Goal: Task Accomplishment & Management: Complete application form

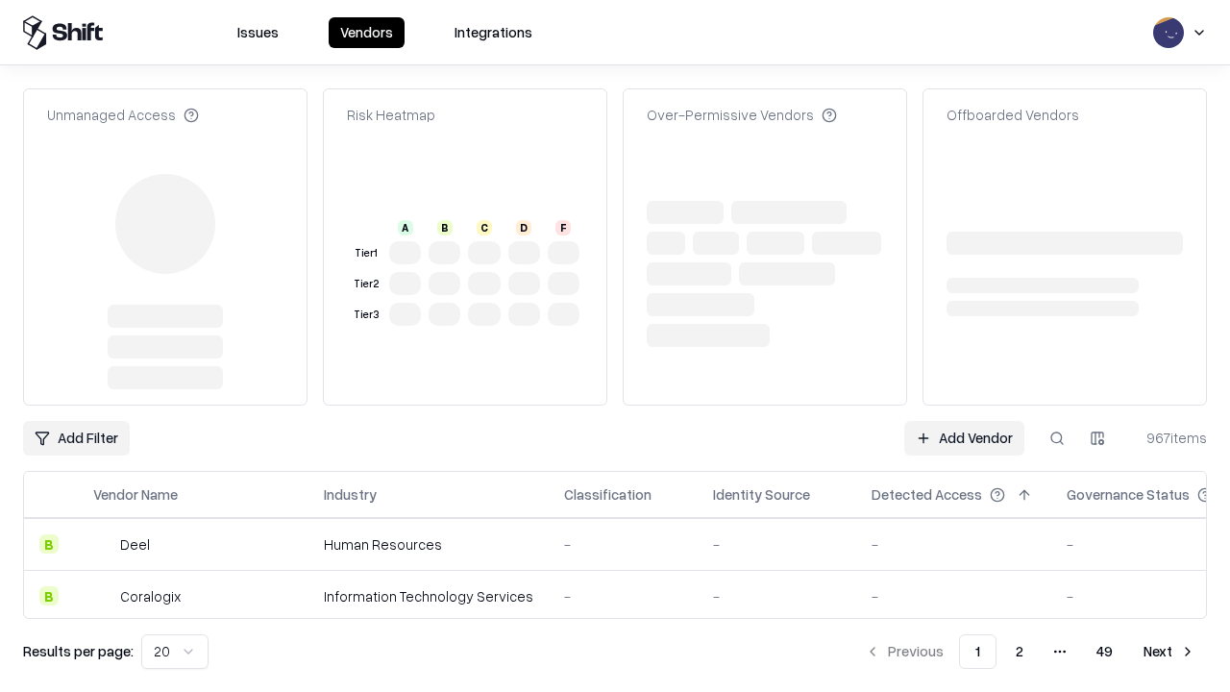
click at [964, 421] on link "Add Vendor" at bounding box center [964, 438] width 120 height 35
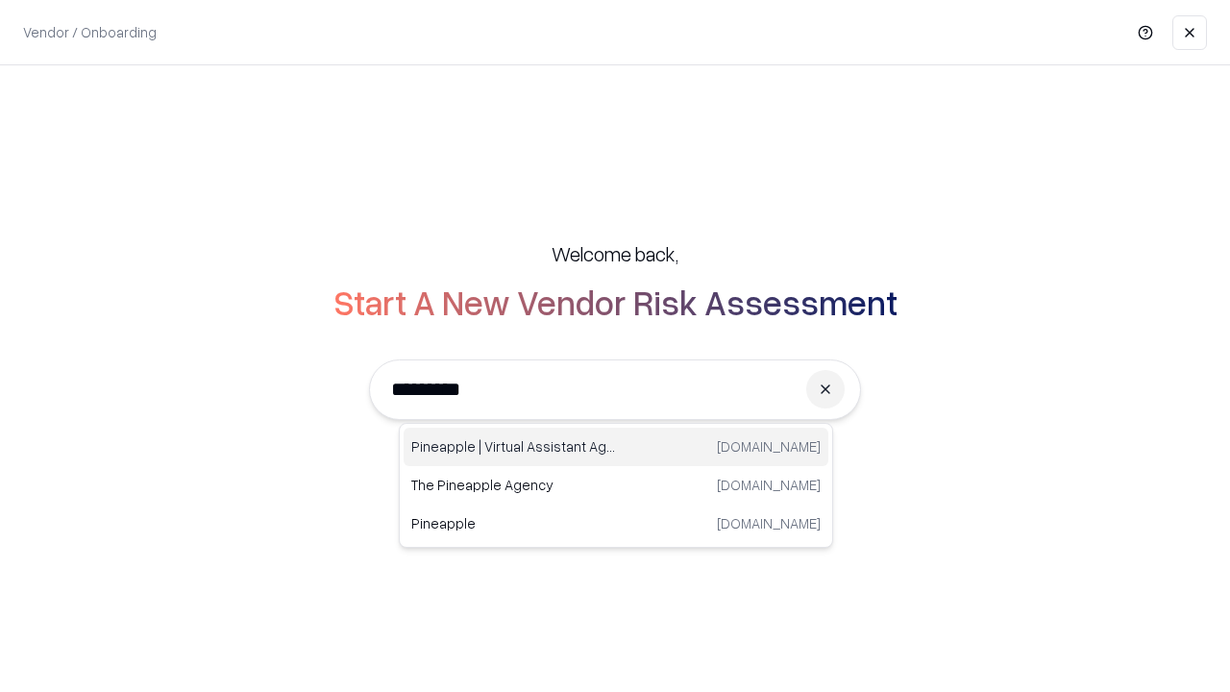
click at [616, 447] on div "Pineapple | Virtual Assistant Agency [DOMAIN_NAME]" at bounding box center [616, 447] width 425 height 38
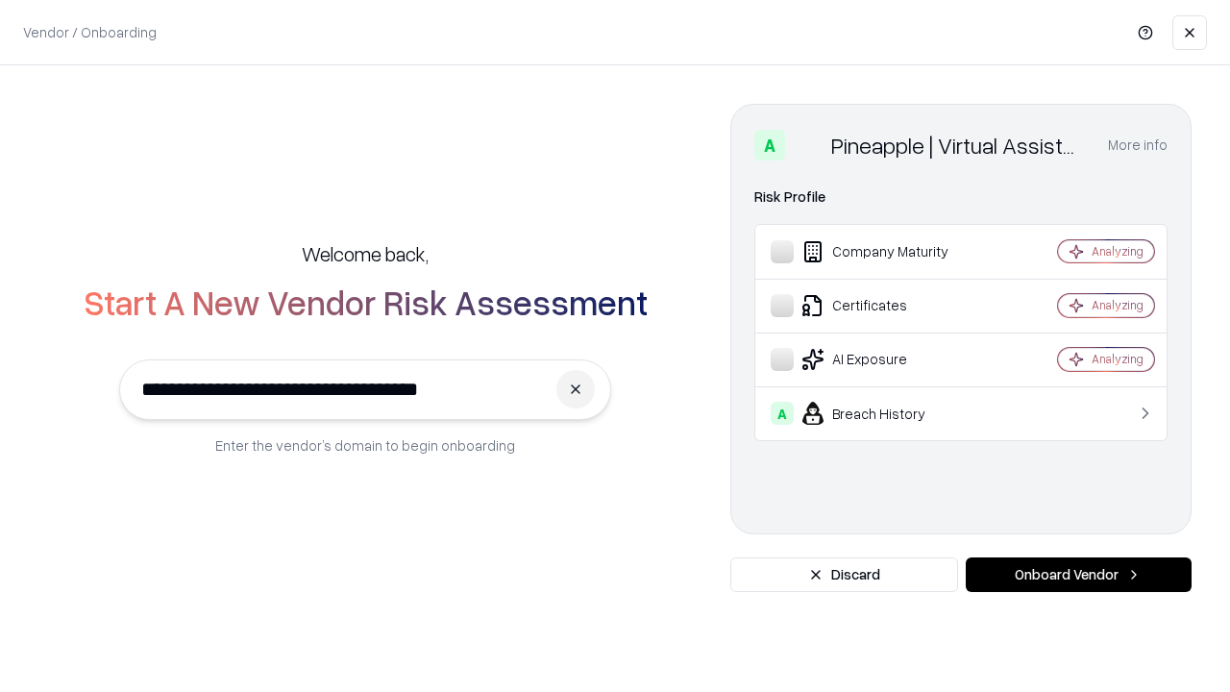
type input "**********"
click at [1078, 575] on button "Onboard Vendor" at bounding box center [1079, 574] width 226 height 35
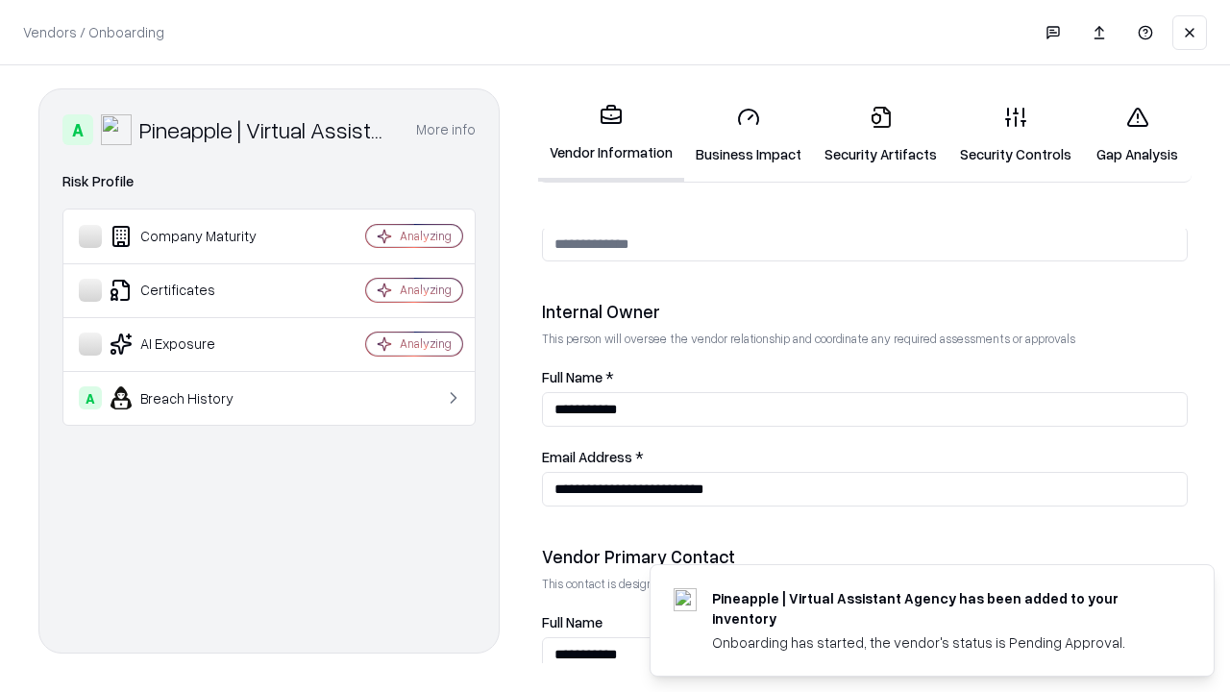
scroll to position [995, 0]
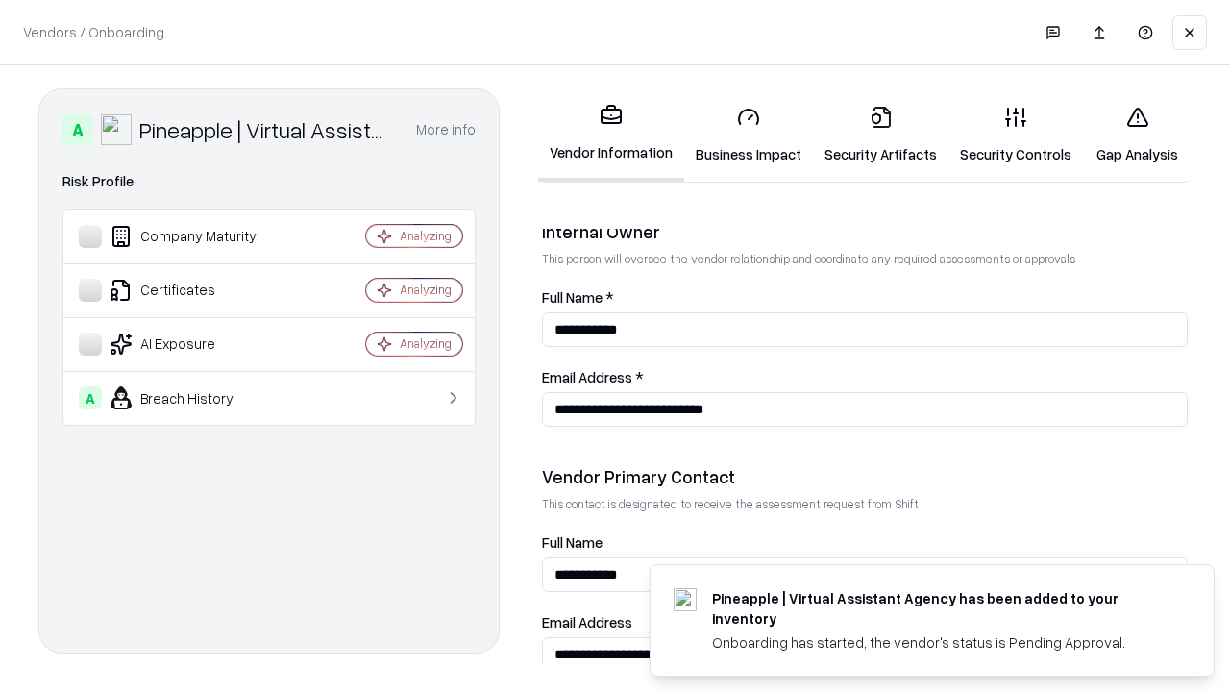
click at [749, 135] on link "Business Impact" at bounding box center [748, 134] width 129 height 89
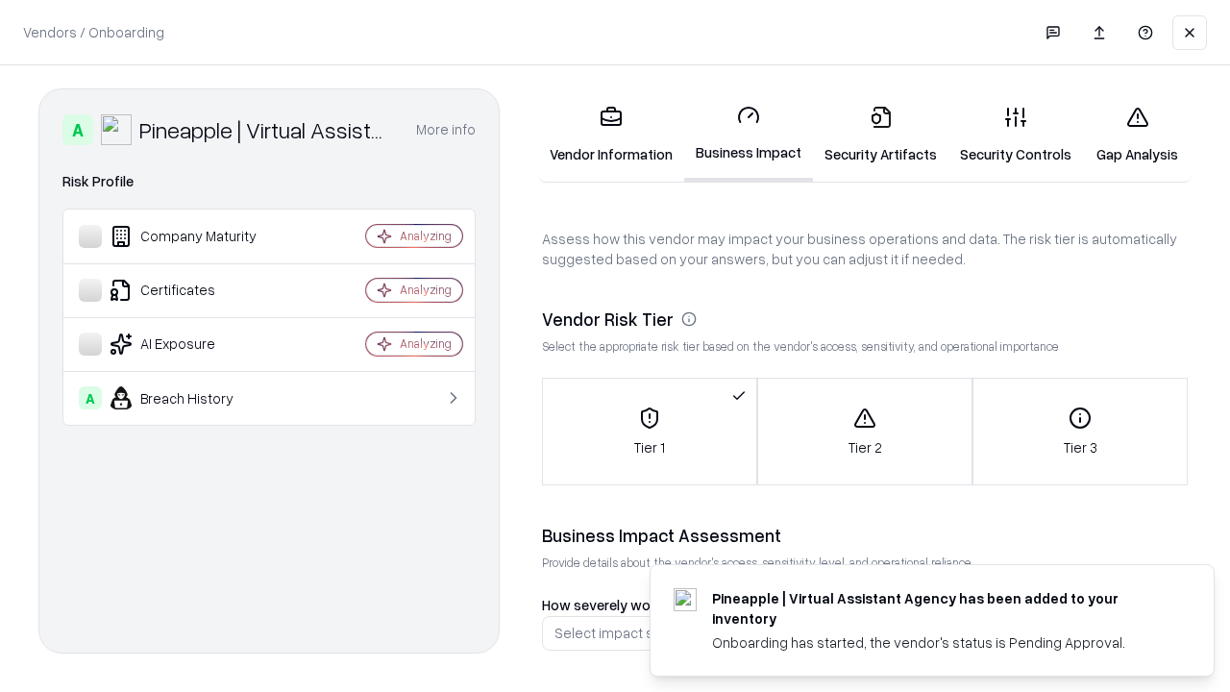
click at [880, 135] on link "Security Artifacts" at bounding box center [880, 134] width 135 height 89
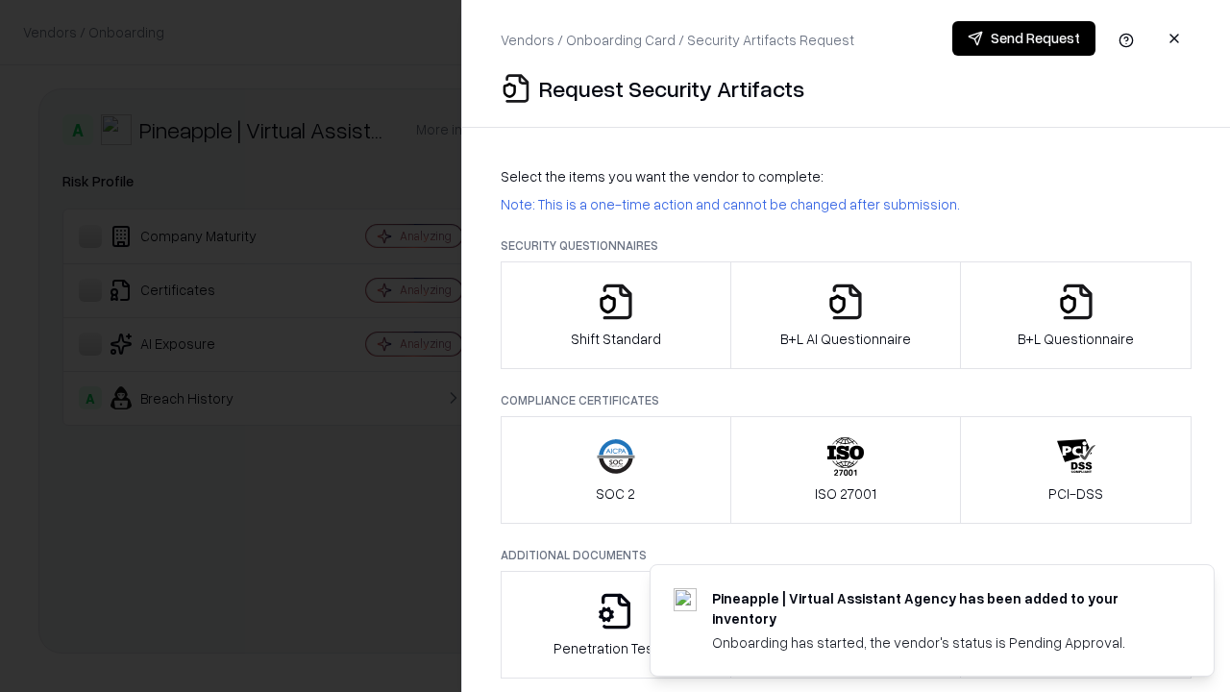
click at [615, 315] on icon "button" at bounding box center [616, 301] width 38 height 38
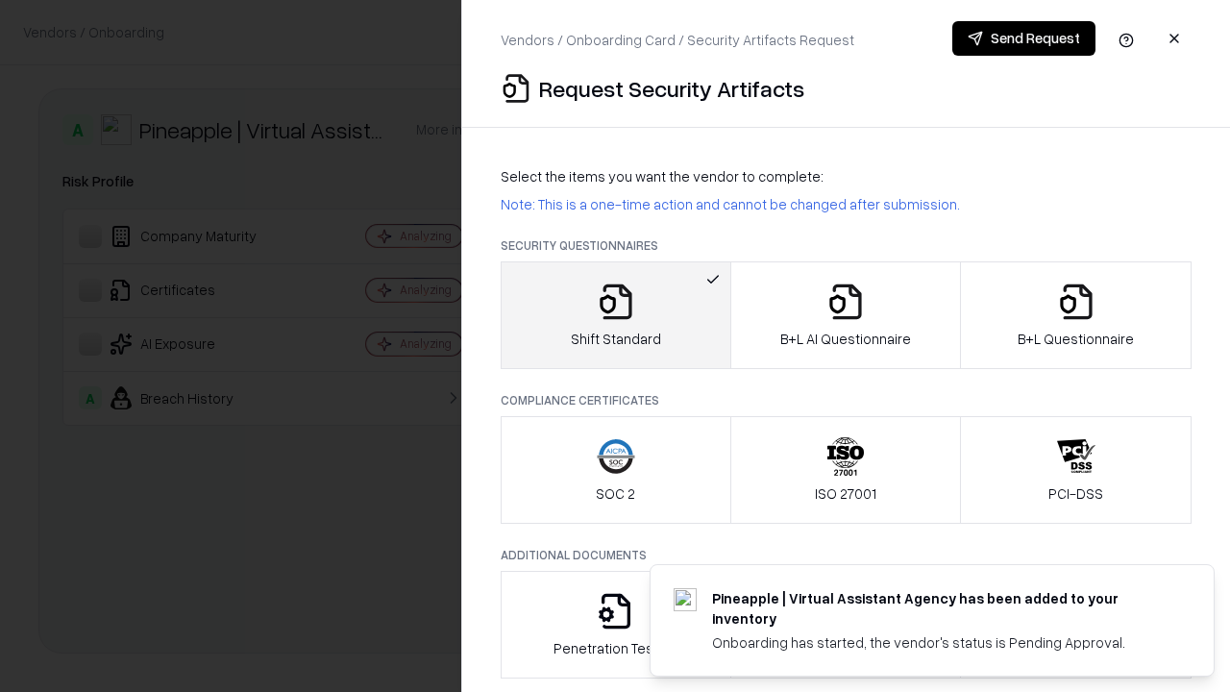
click at [1023, 38] on button "Send Request" at bounding box center [1023, 38] width 143 height 35
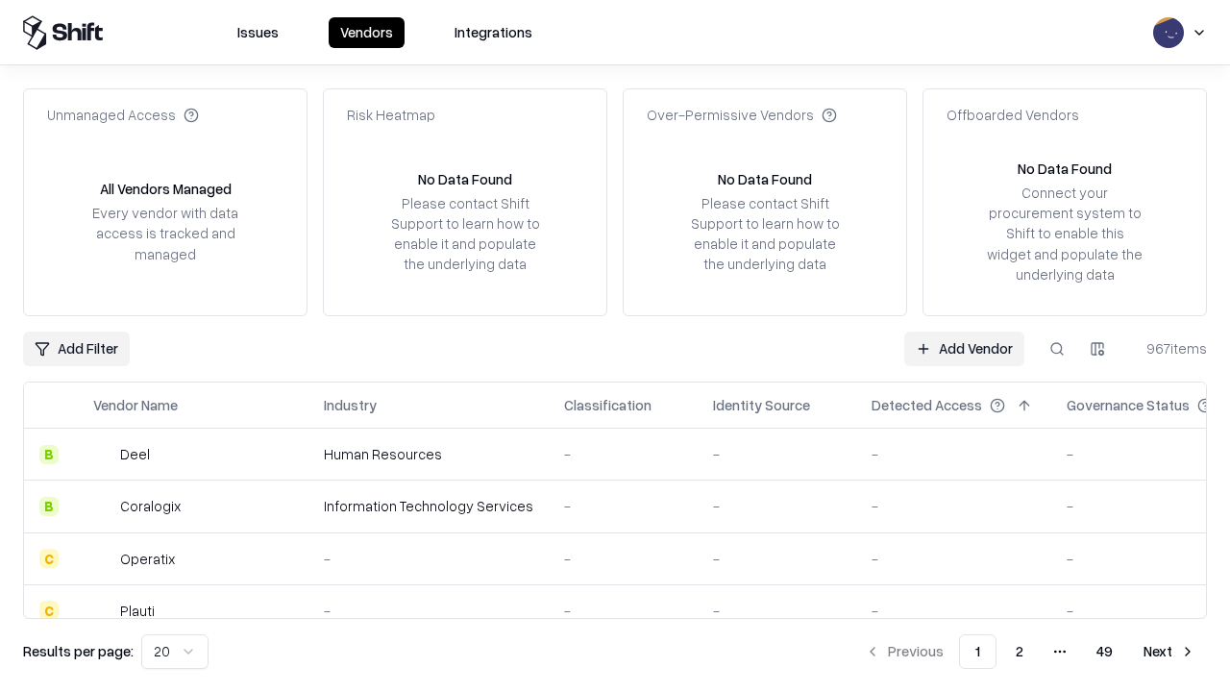
click at [1057, 348] on button at bounding box center [1057, 349] width 35 height 35
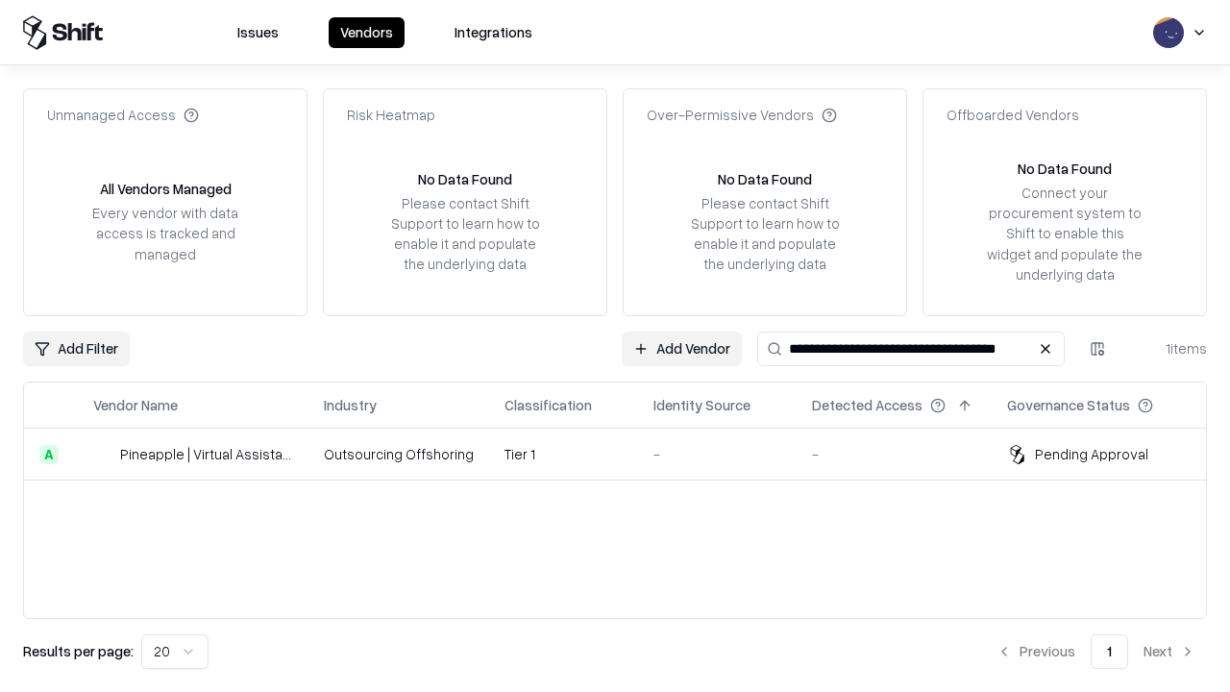
type input "**********"
click at [626, 454] on td "Tier 1" at bounding box center [563, 455] width 149 height 52
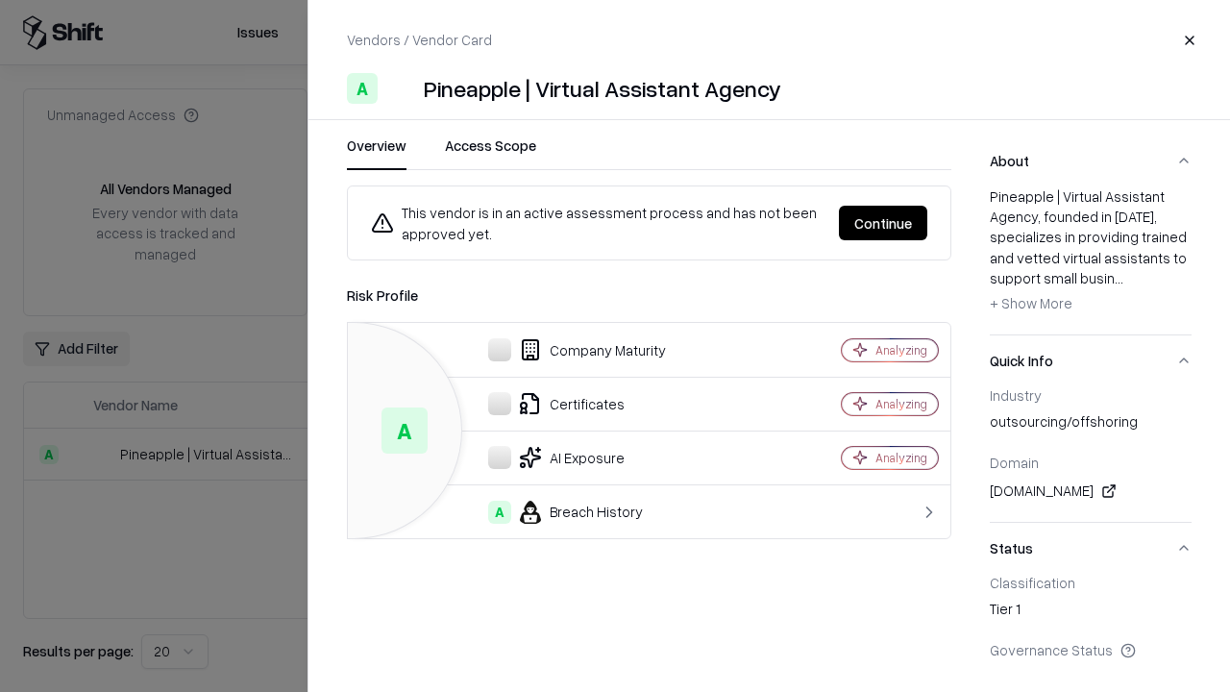
click at [883, 223] on button "Continue" at bounding box center [883, 223] width 88 height 35
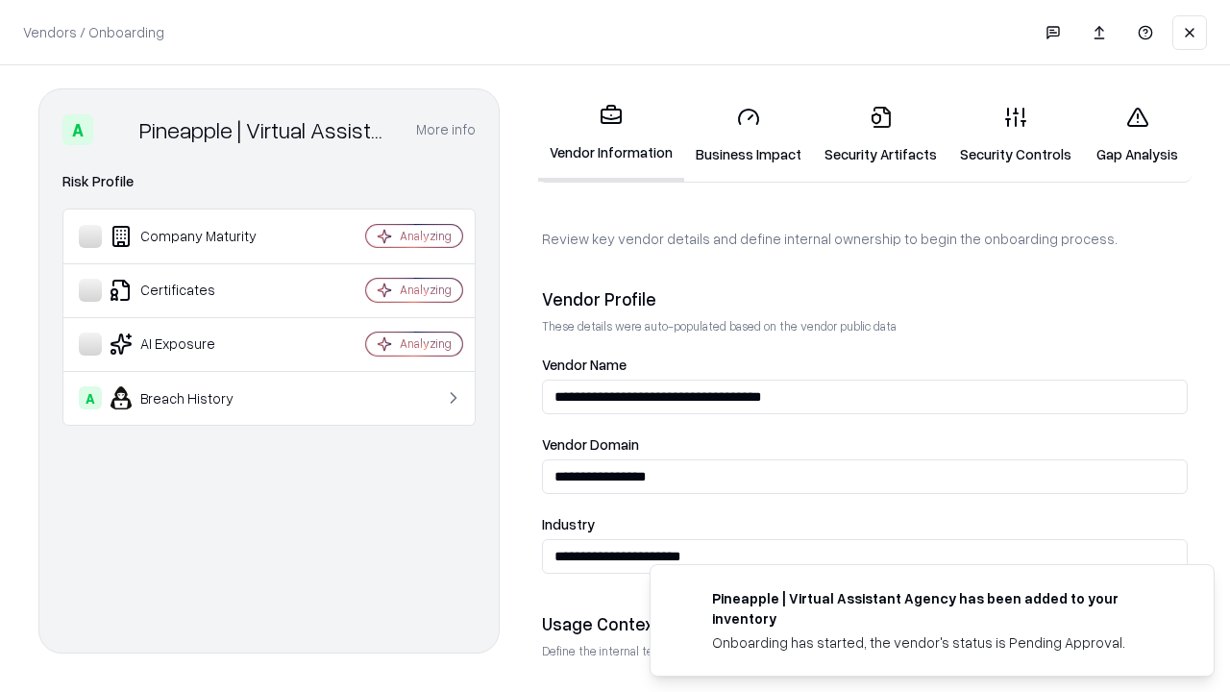
click at [880, 135] on link "Security Artifacts" at bounding box center [880, 134] width 135 height 89
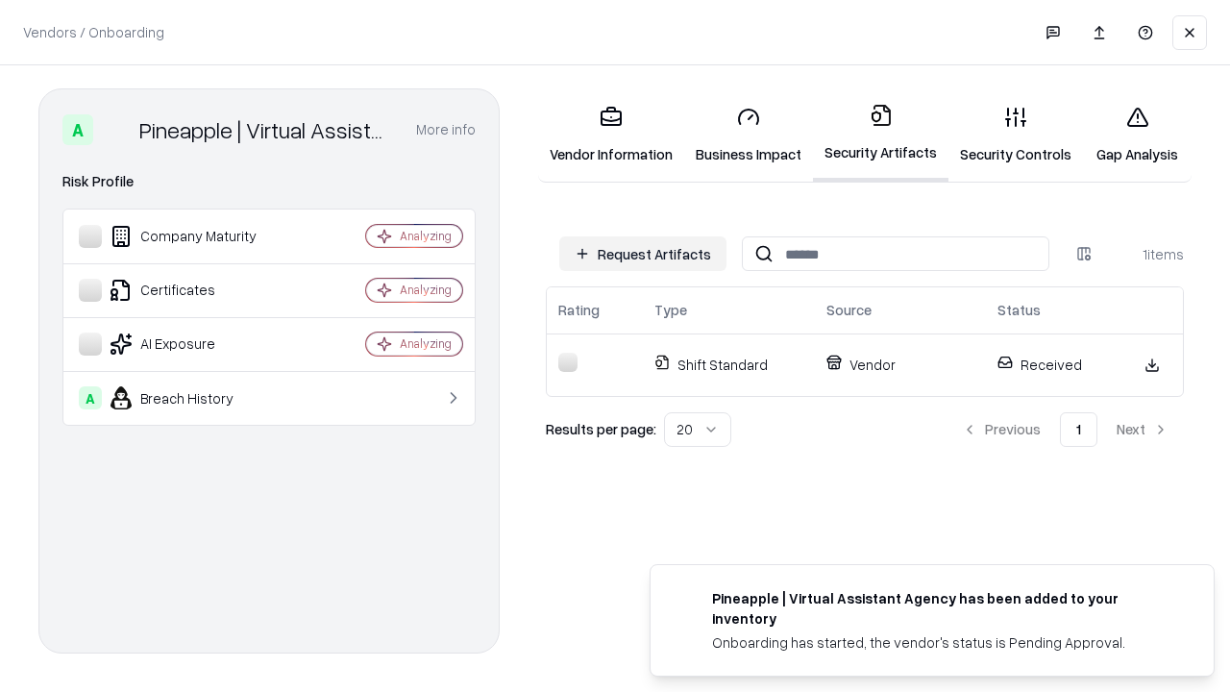
click at [1016, 135] on link "Security Controls" at bounding box center [1015, 134] width 135 height 89
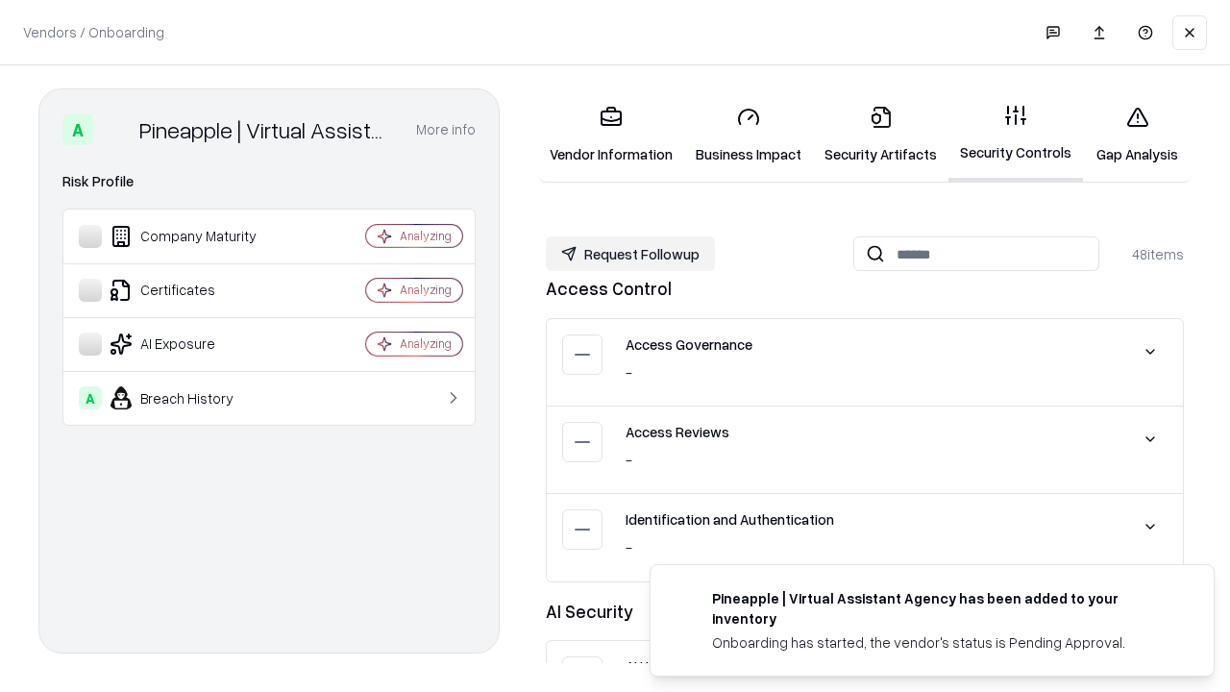
click at [630, 254] on button "Request Followup" at bounding box center [630, 253] width 169 height 35
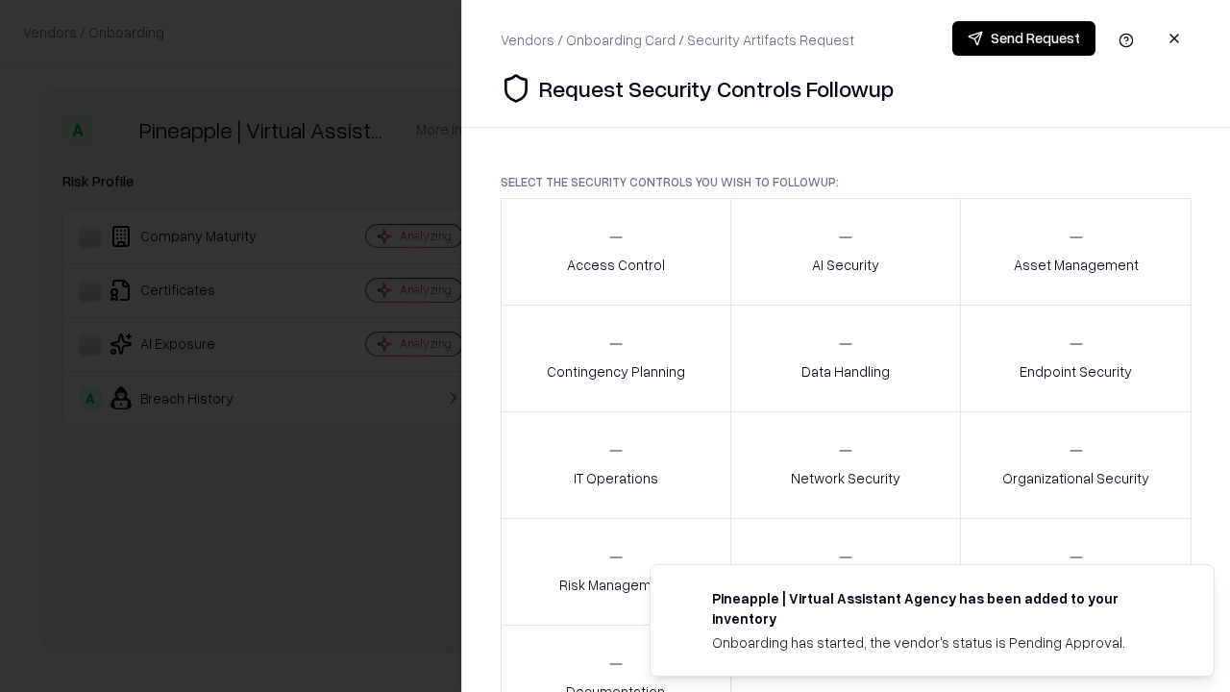
click at [615, 252] on div "Access Control" at bounding box center [616, 251] width 98 height 47
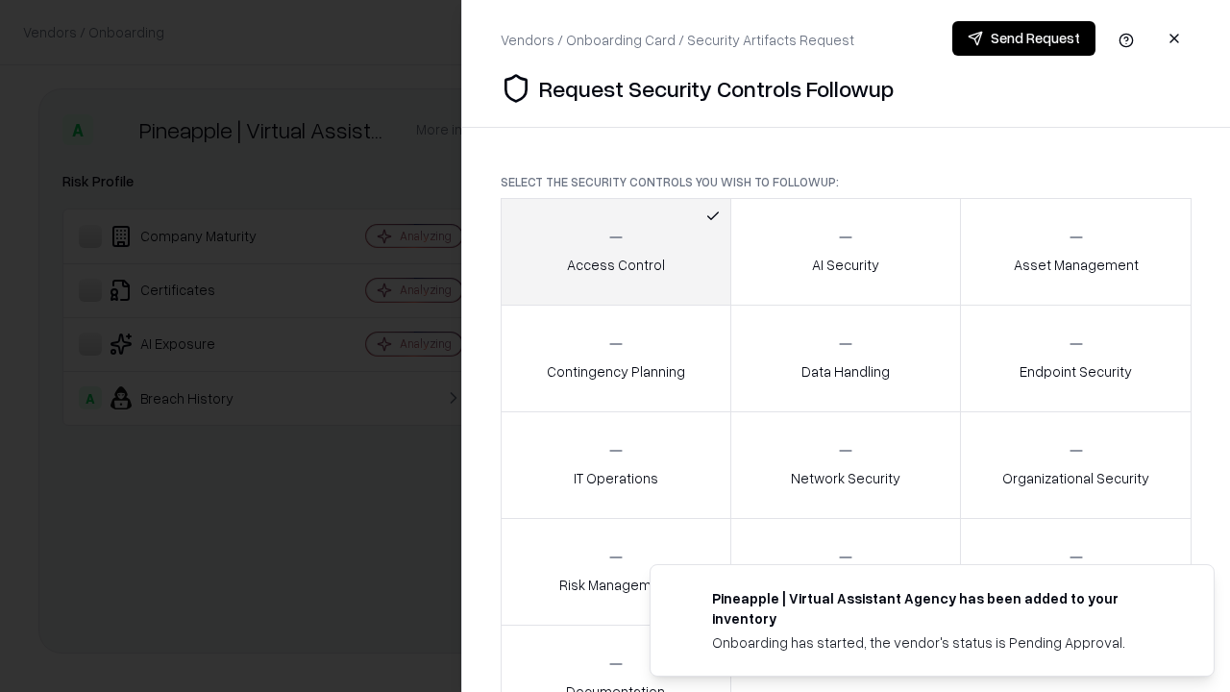
click at [1023, 38] on button "Send Request" at bounding box center [1023, 38] width 143 height 35
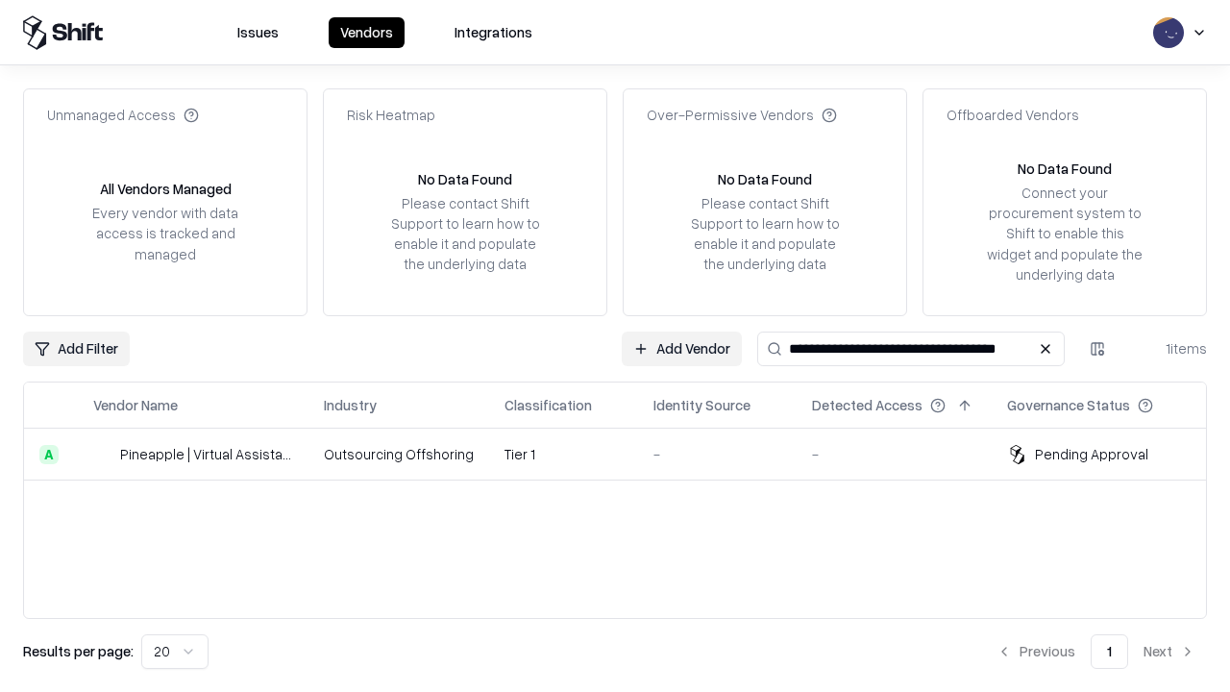
type input "**********"
click at [626, 454] on td "Tier 1" at bounding box center [563, 455] width 149 height 52
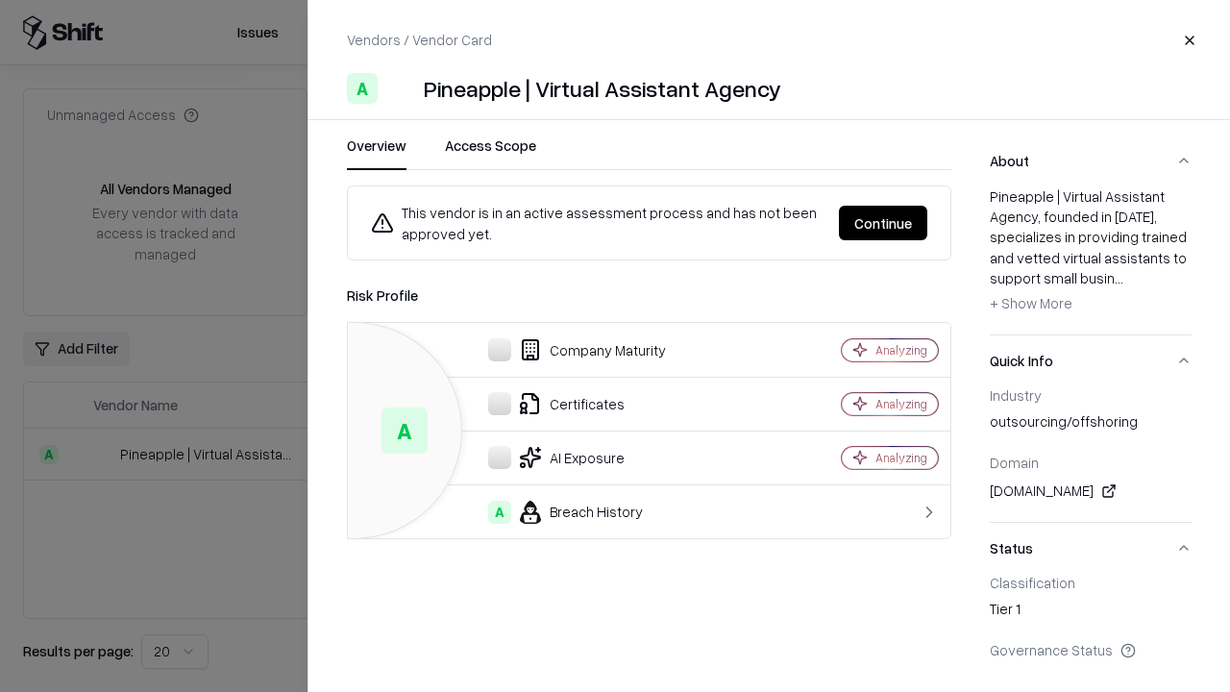
click at [883, 223] on button "Continue" at bounding box center [883, 223] width 88 height 35
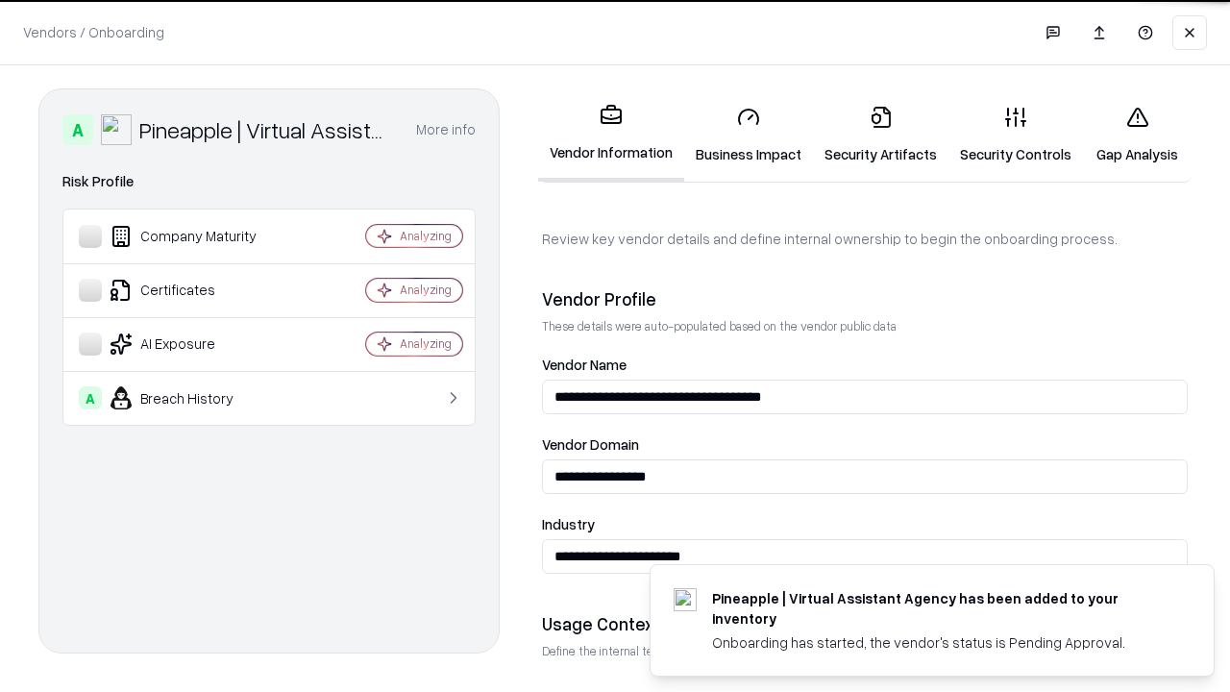
click at [1137, 135] on link "Gap Analysis" at bounding box center [1137, 134] width 109 height 89
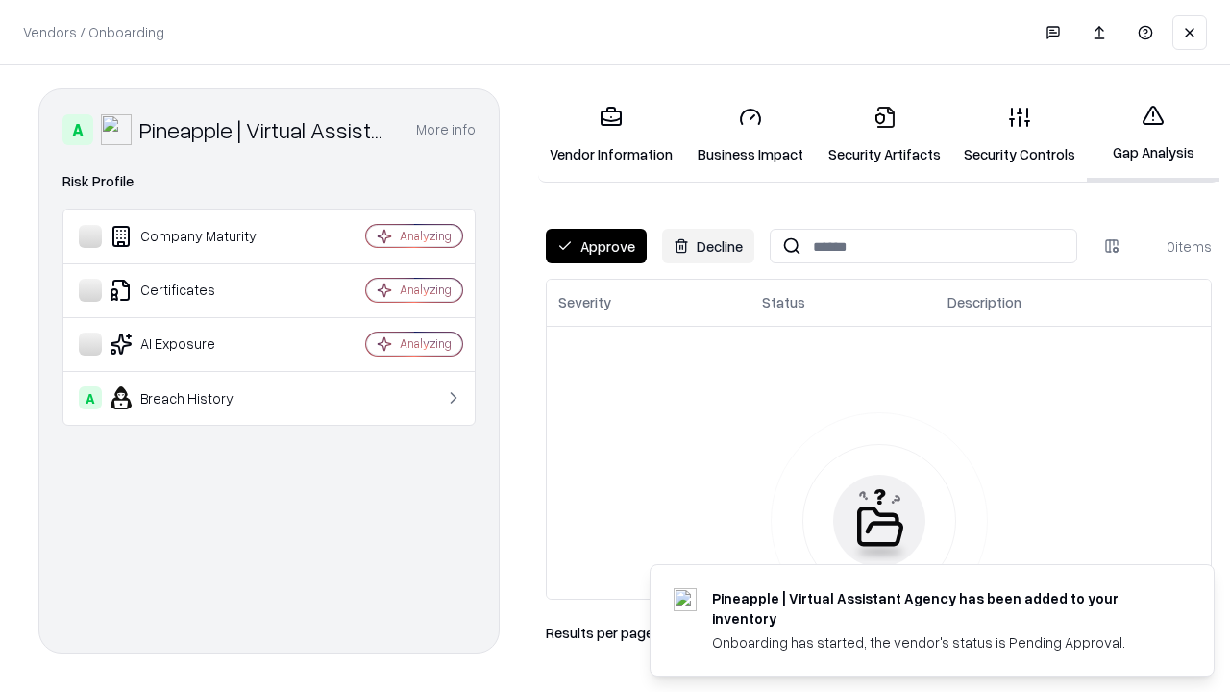
click at [596, 246] on button "Approve" at bounding box center [596, 246] width 101 height 35
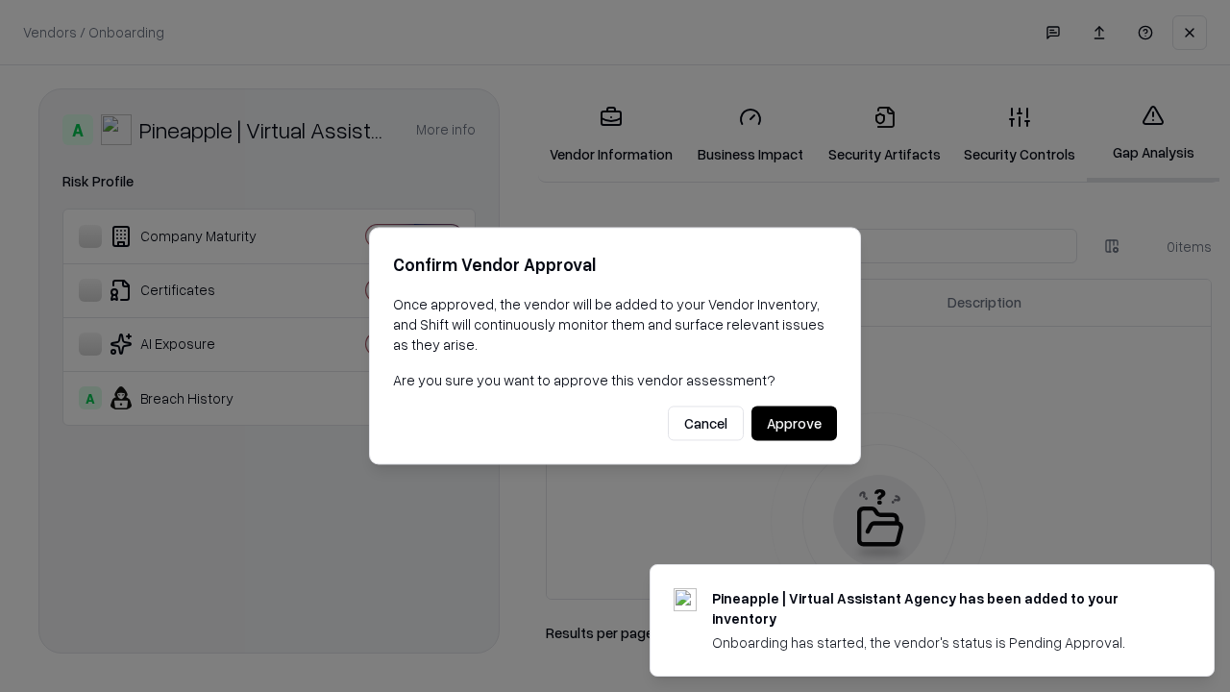
click at [794, 423] on button "Approve" at bounding box center [794, 423] width 86 height 35
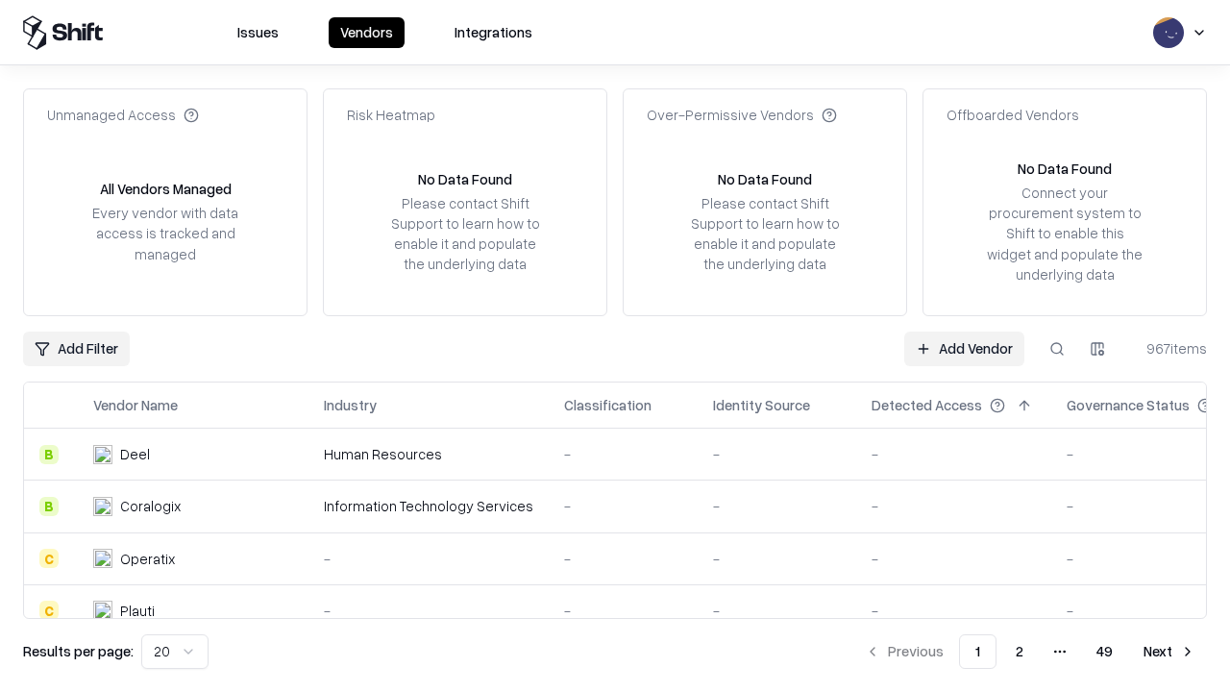
type input "**********"
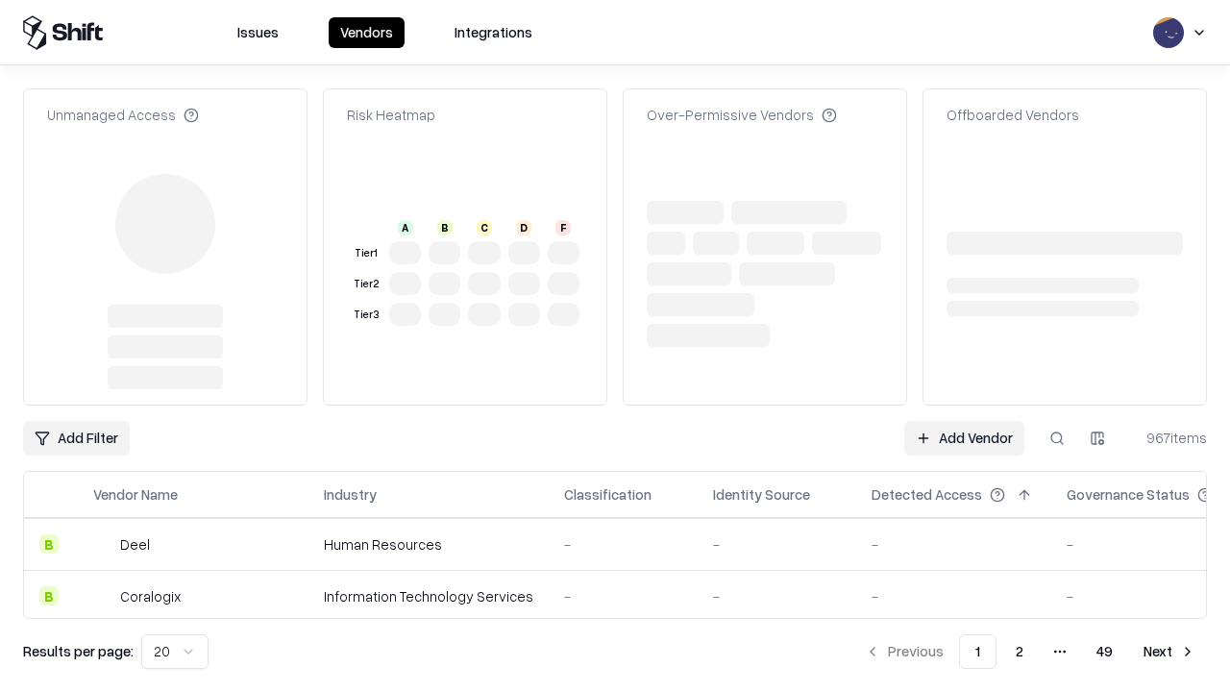
click at [964, 421] on link "Add Vendor" at bounding box center [964, 438] width 120 height 35
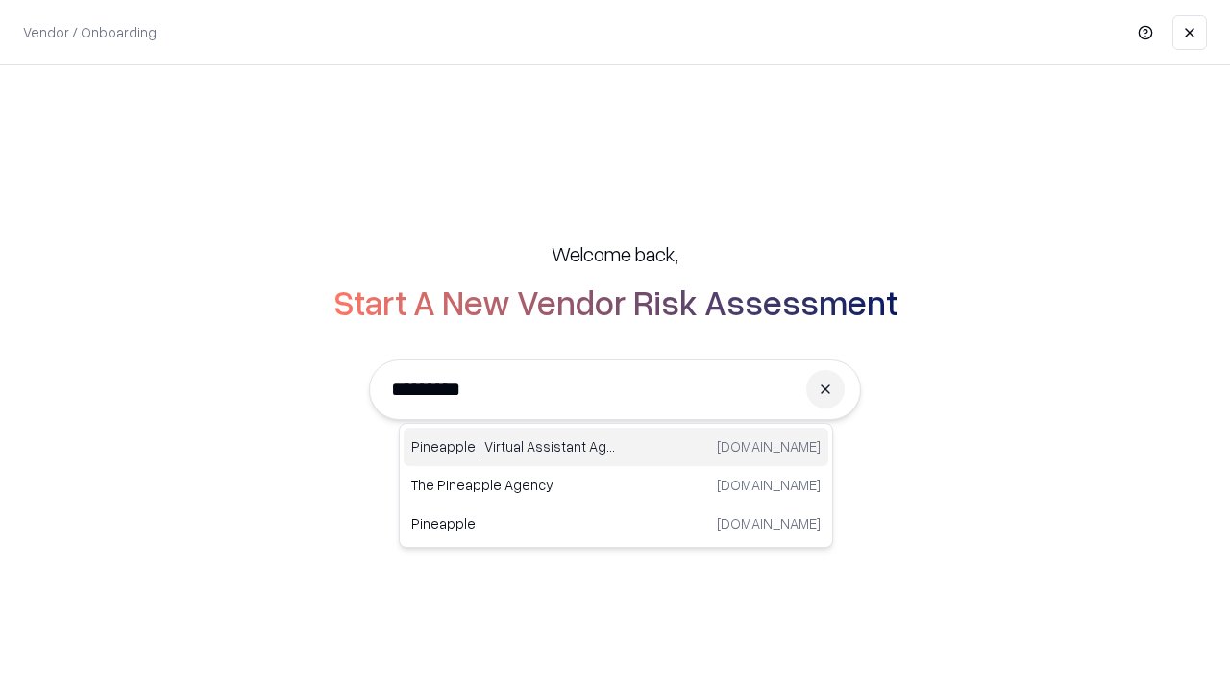
click at [616, 447] on div "Pineapple | Virtual Assistant Agency [DOMAIN_NAME]" at bounding box center [616, 447] width 425 height 38
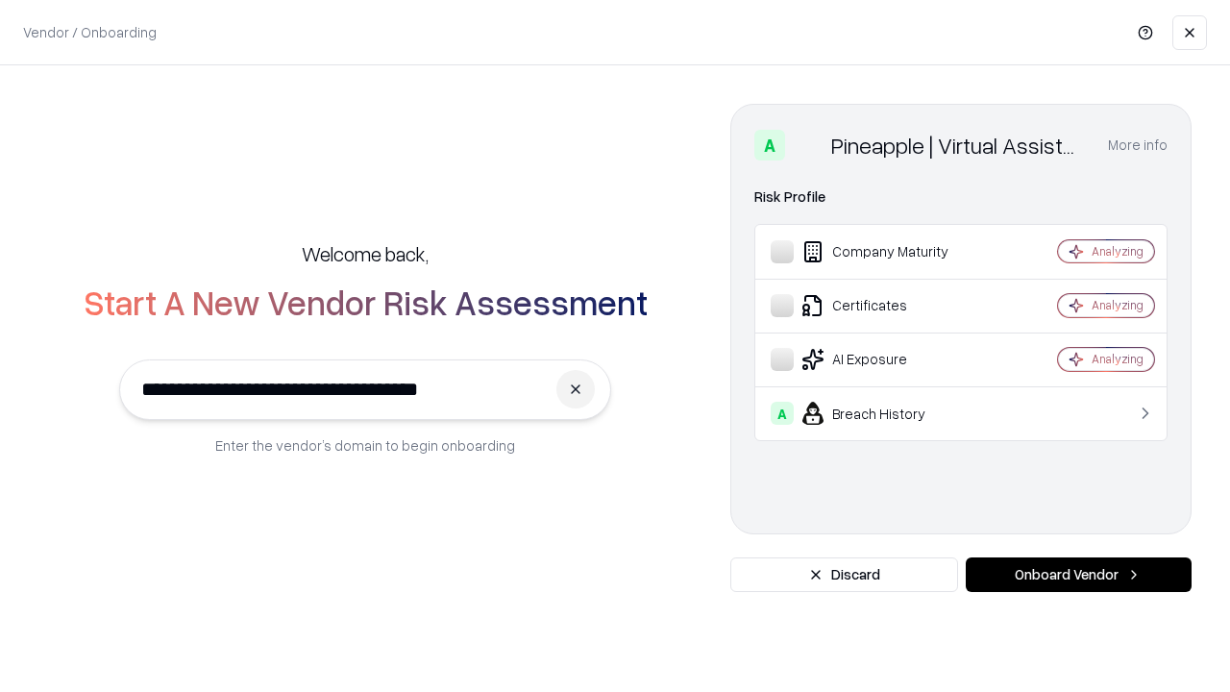
type input "**********"
click at [1078, 575] on button "Onboard Vendor" at bounding box center [1079, 574] width 226 height 35
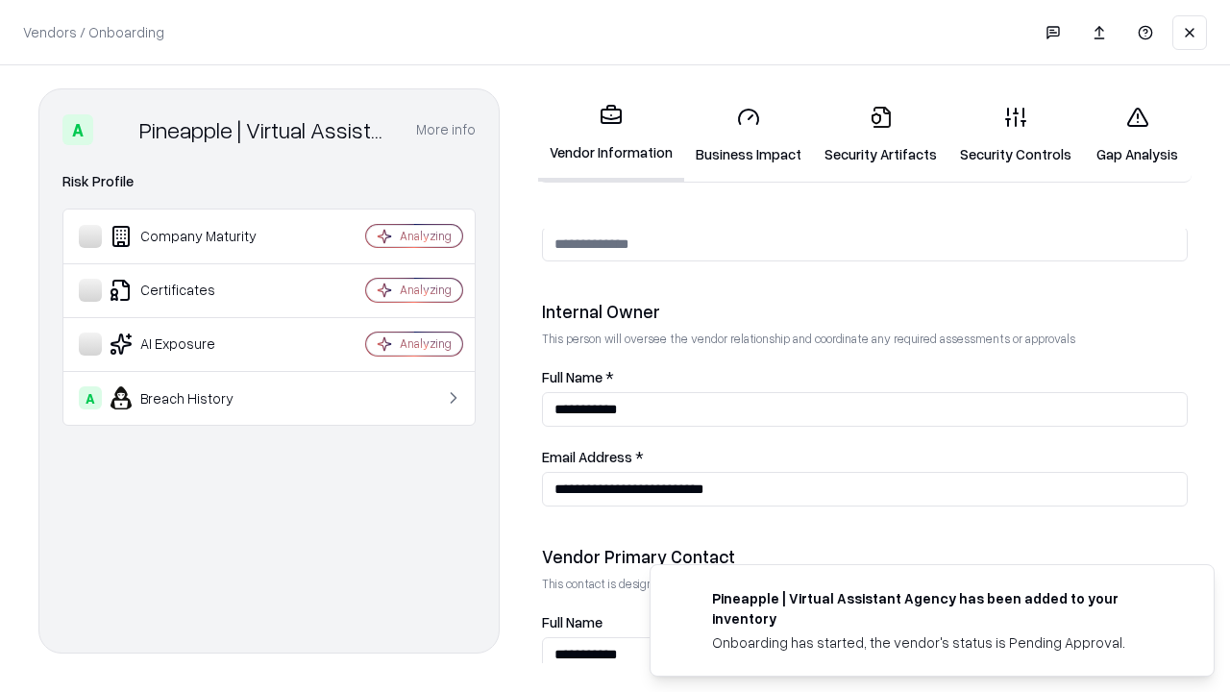
scroll to position [995, 0]
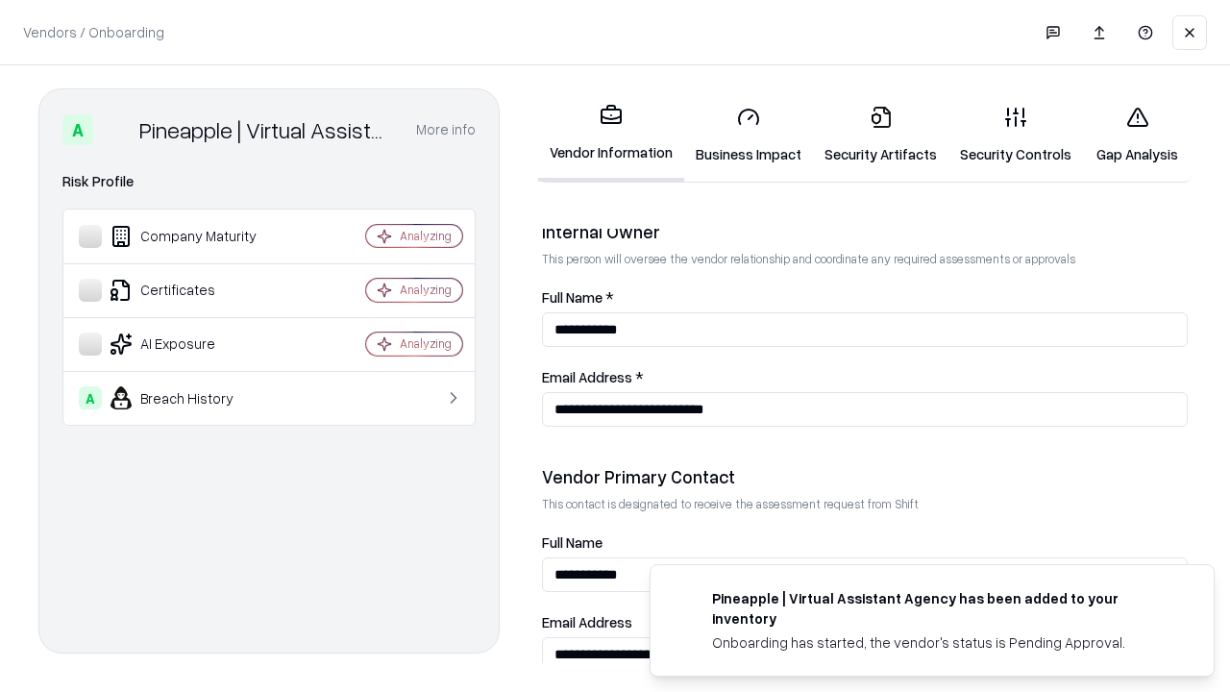
click at [1137, 135] on link "Gap Analysis" at bounding box center [1137, 134] width 109 height 89
